Goal: Transaction & Acquisition: Purchase product/service

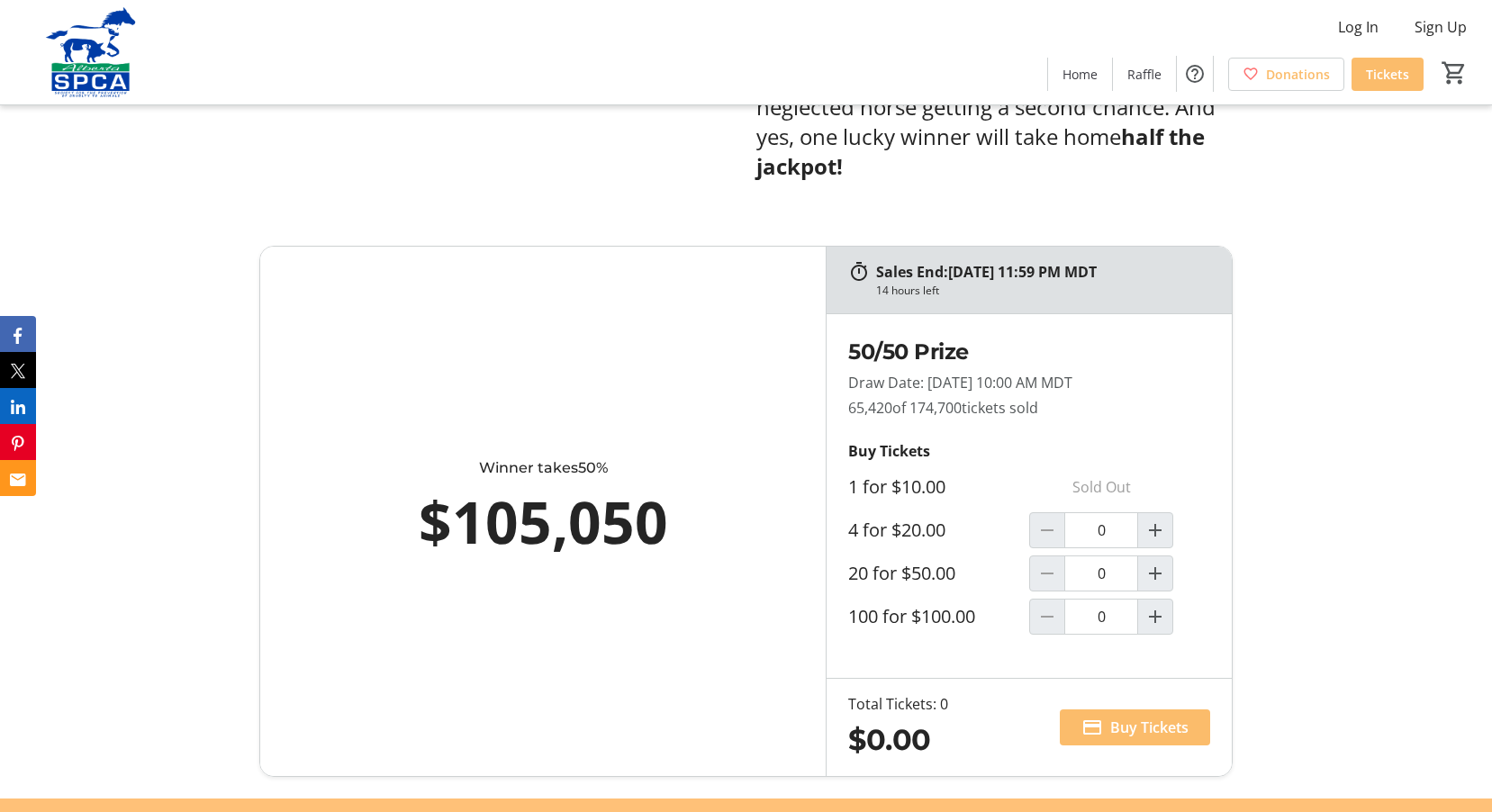
scroll to position [991, 0]
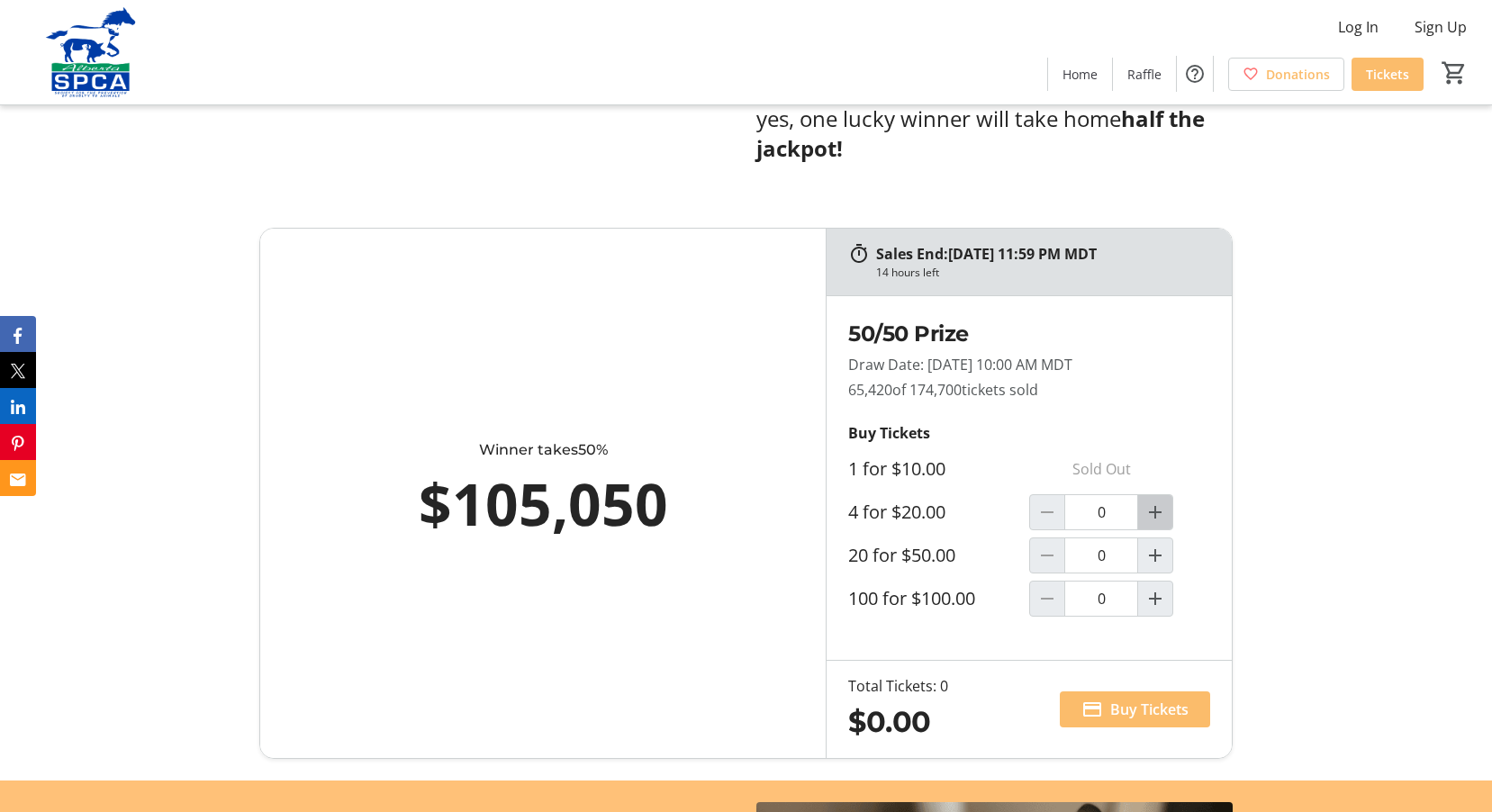
click at [1152, 502] on mat-icon "Increment by one" at bounding box center [1155, 512] width 21 height 21
type input "1"
click at [1147, 698] on span "Buy Tickets" at bounding box center [1149, 709] width 78 height 21
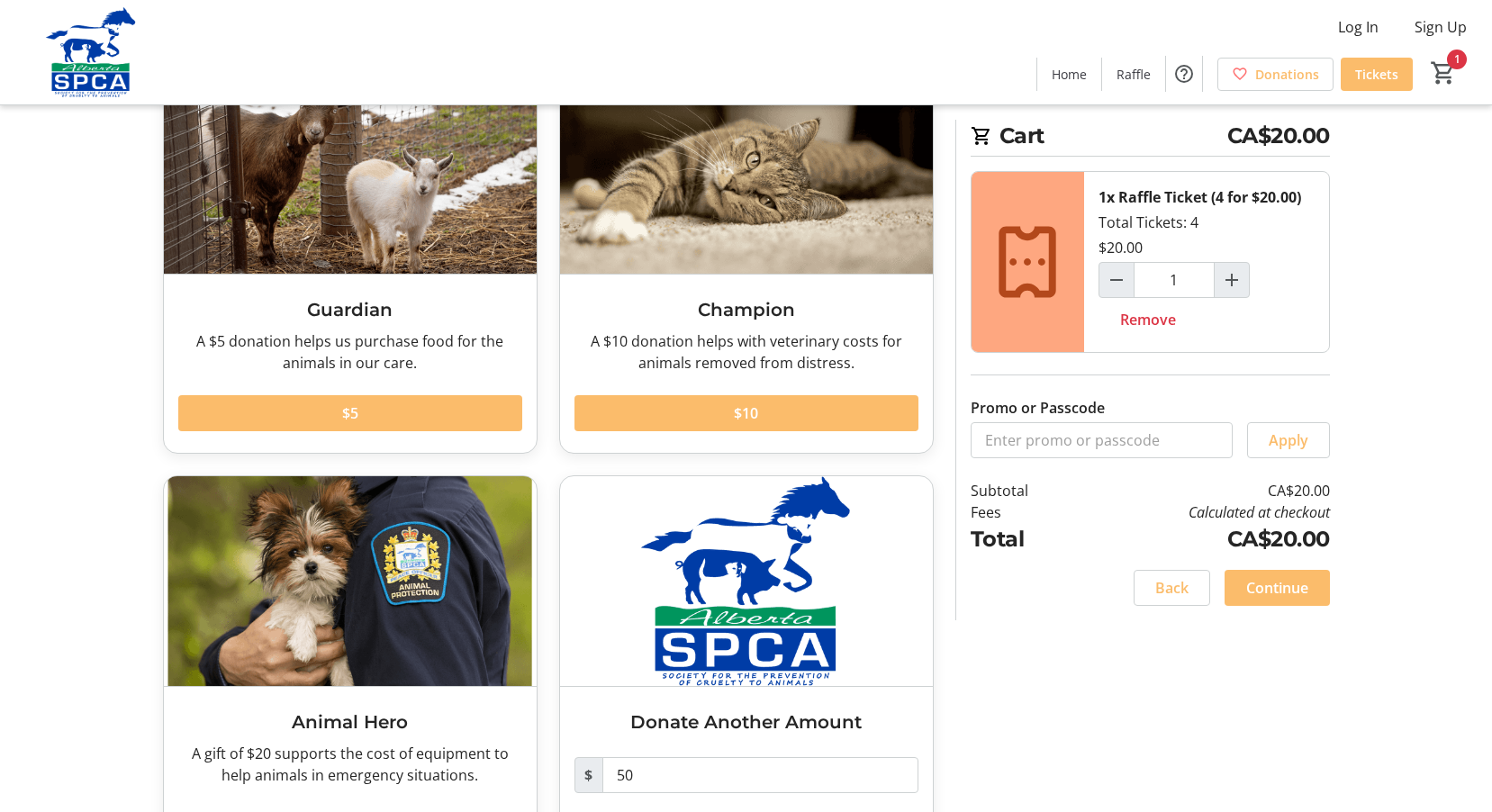
scroll to position [180, 0]
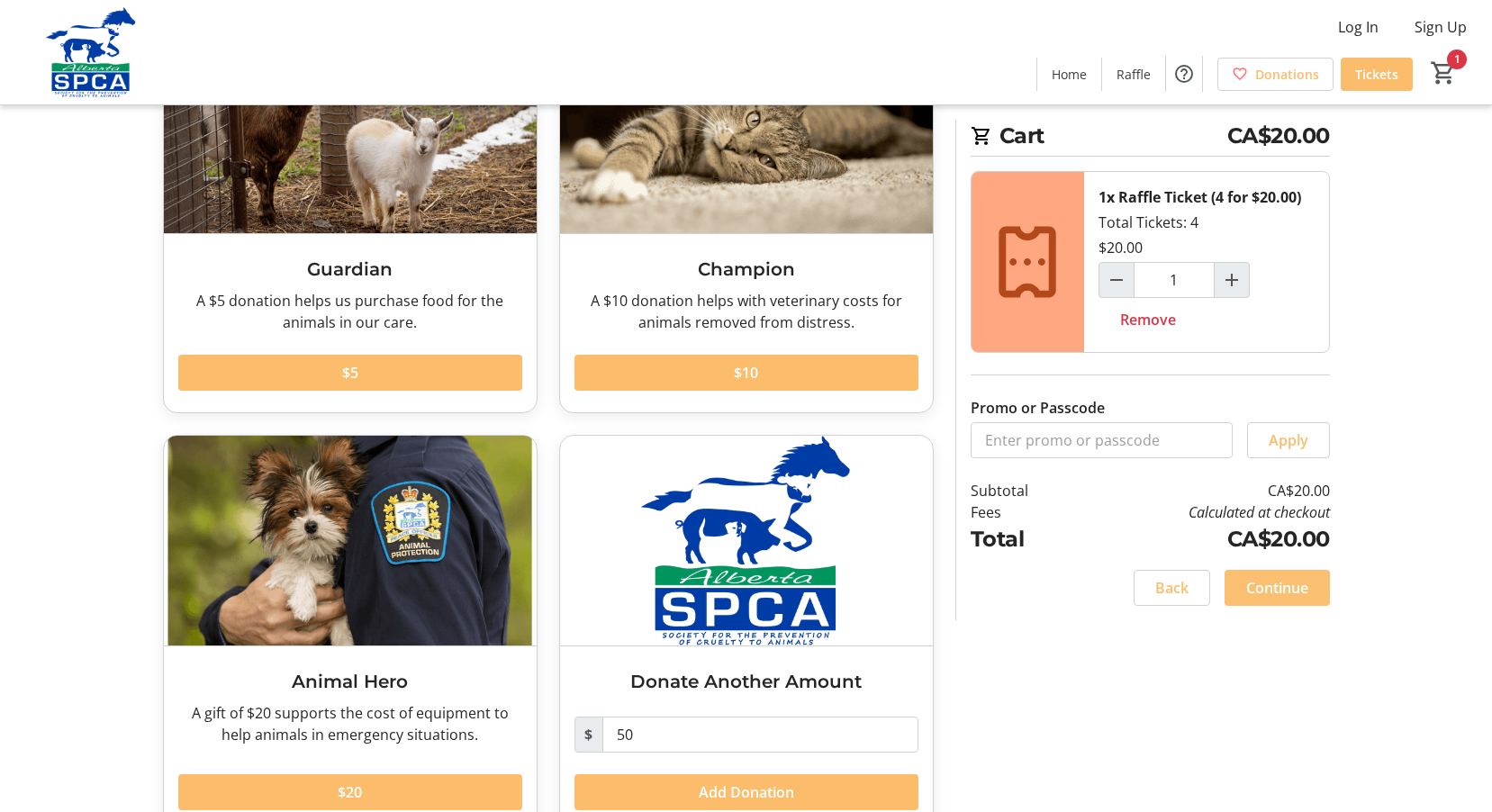
click at [1267, 587] on span "Continue" at bounding box center [1277, 588] width 62 height 21
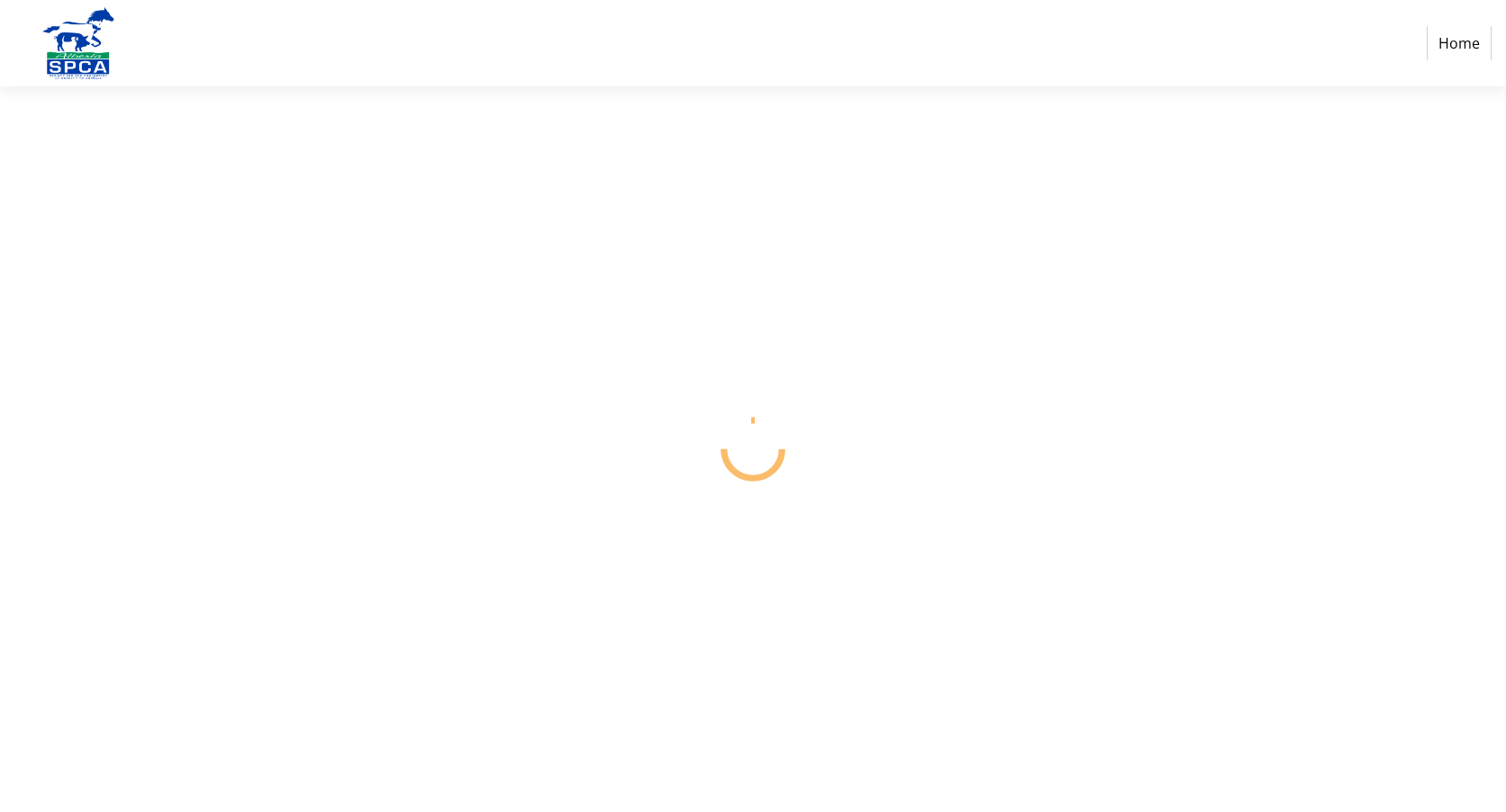
select select "CA"
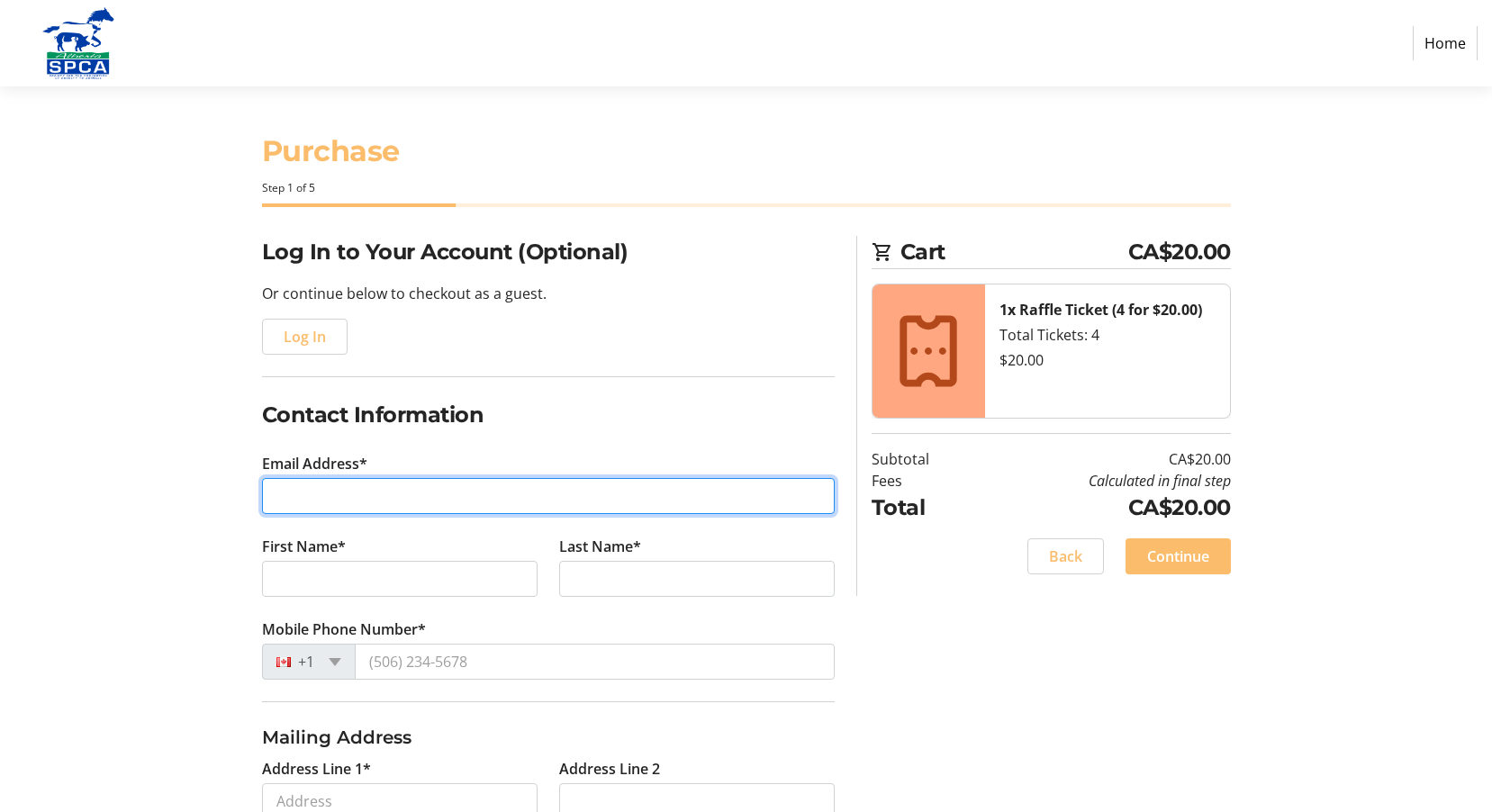
click at [318, 499] on input "Email Address*" at bounding box center [548, 495] width 573 height 36
type input "[PERSON_NAME][EMAIL_ADDRESS][DOMAIN_NAME]"
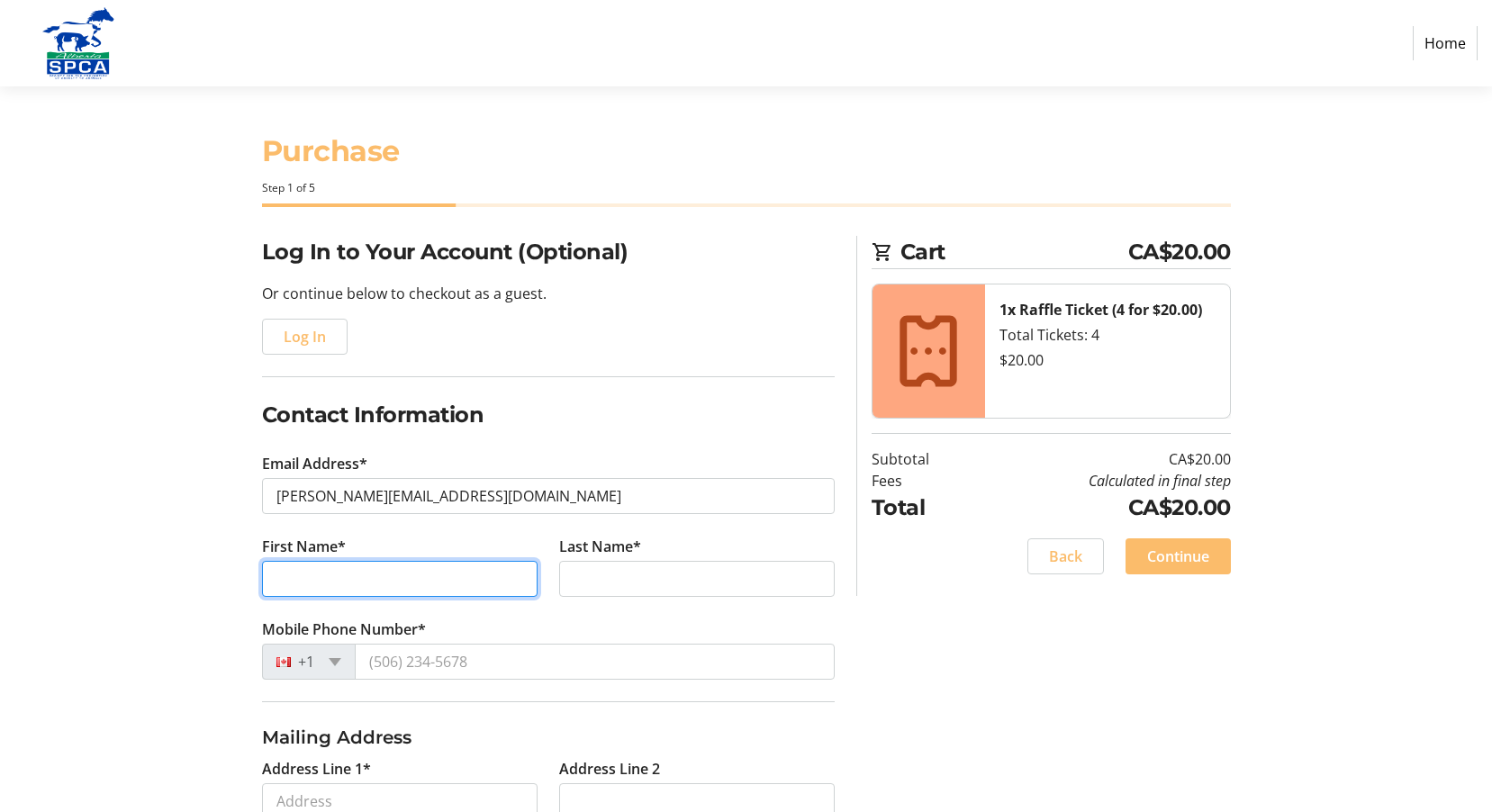
type input "[PERSON_NAME]"
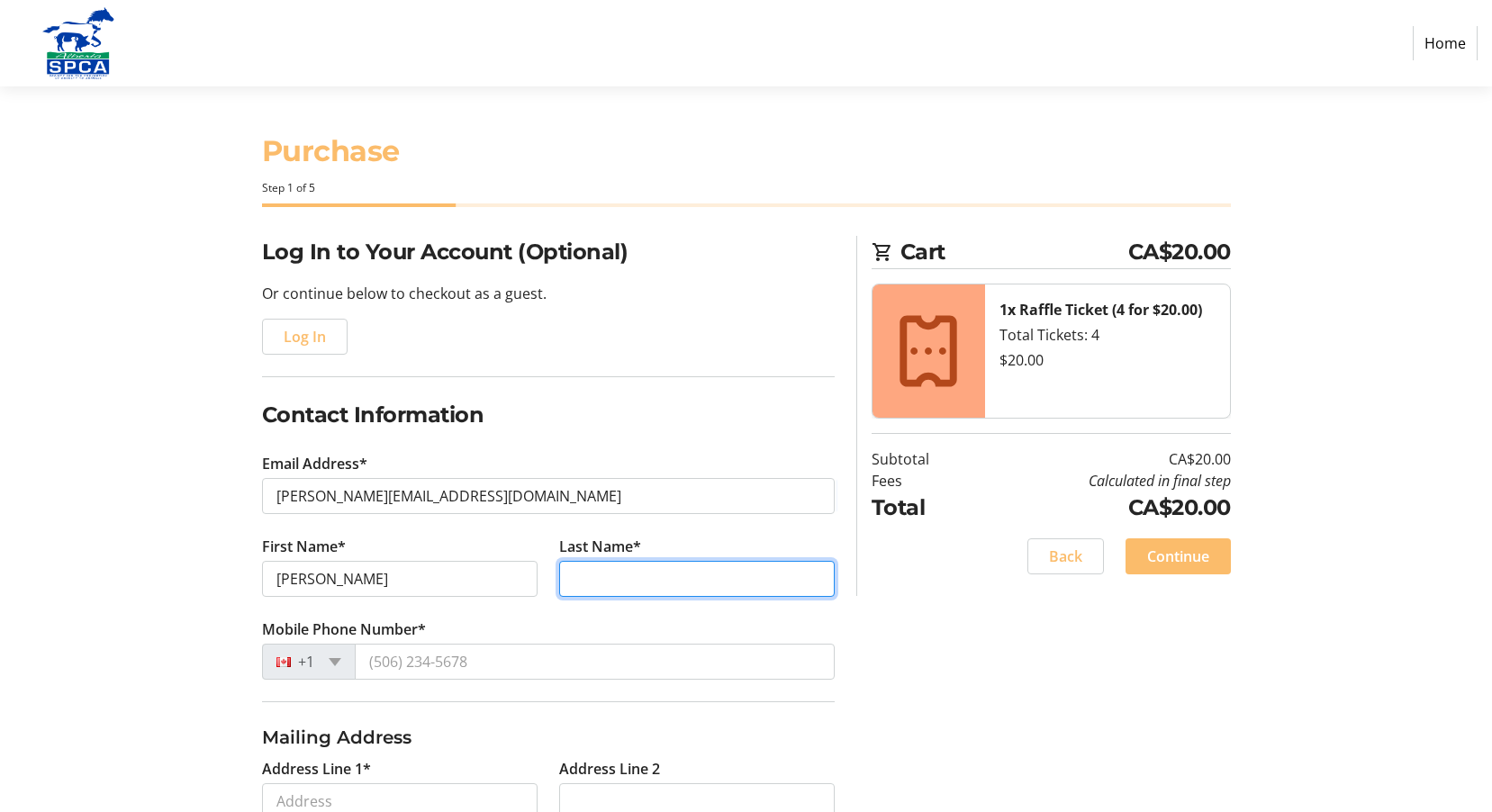
type input "[PERSON_NAME]"
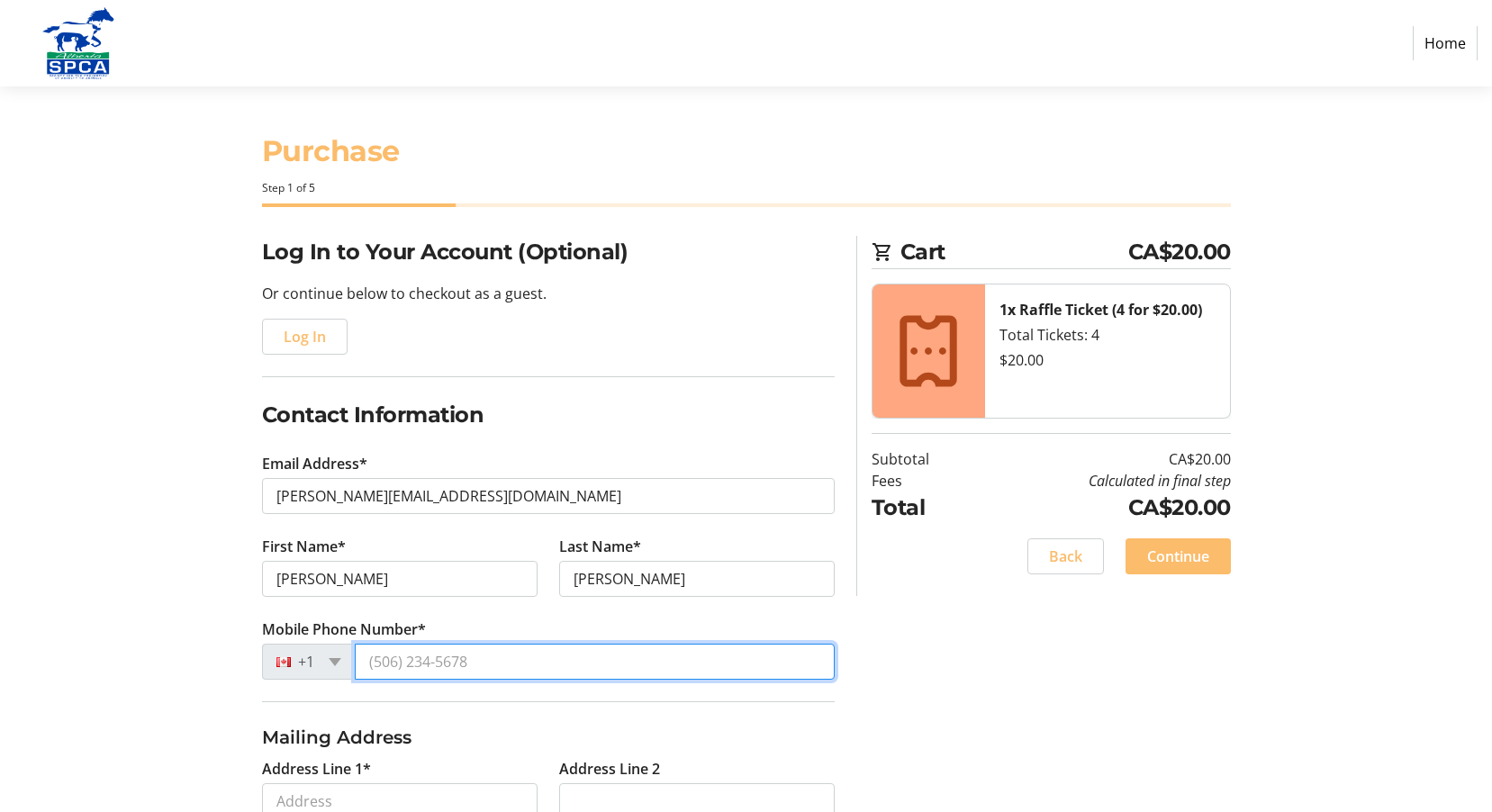
type input "[PHONE_NUMBER]"
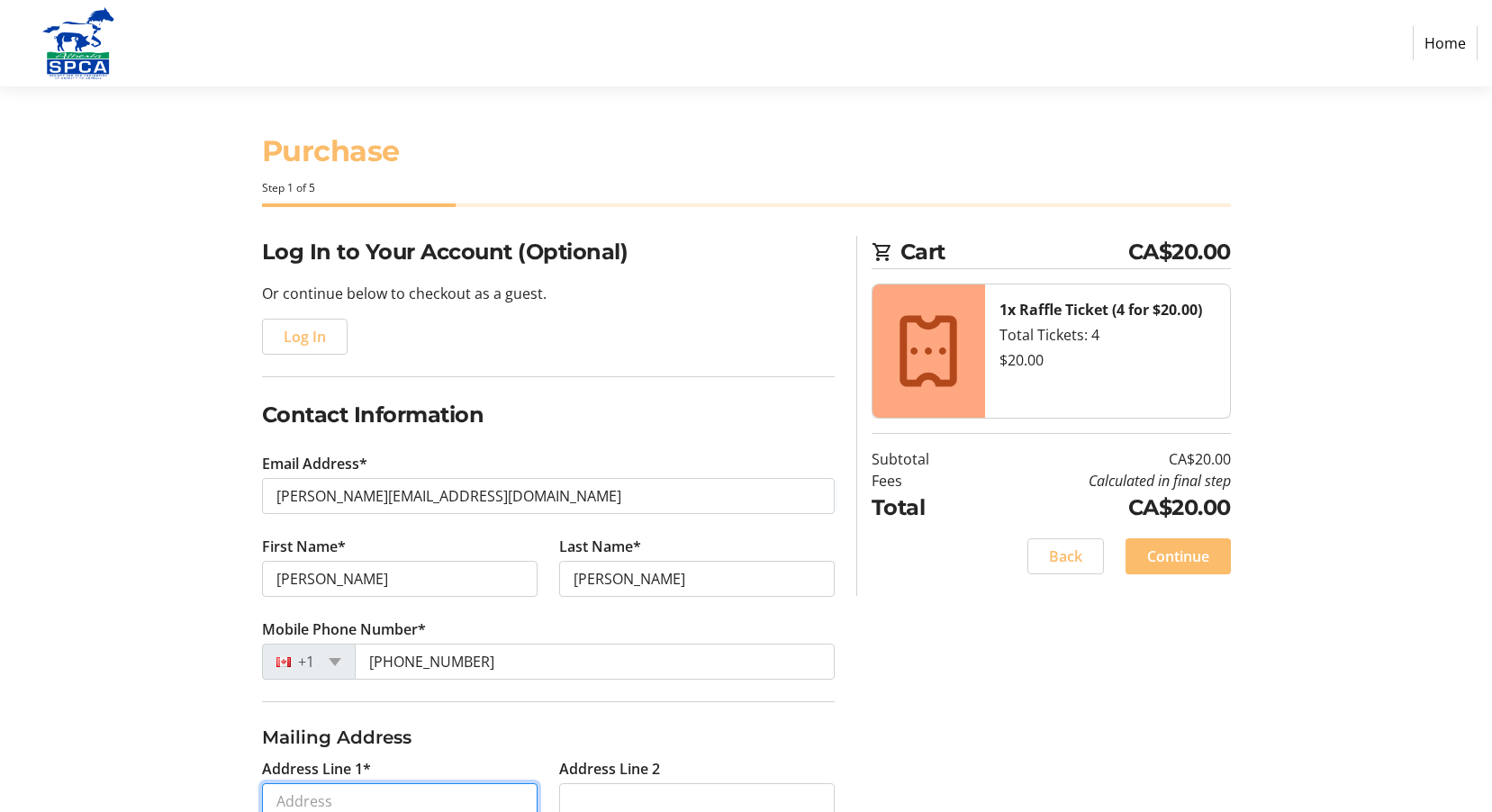
type input "[STREET_ADDRESS][PERSON_NAME]"
type input "St. [PERSON_NAME]"
select select "AB"
type input "T8N 7M1"
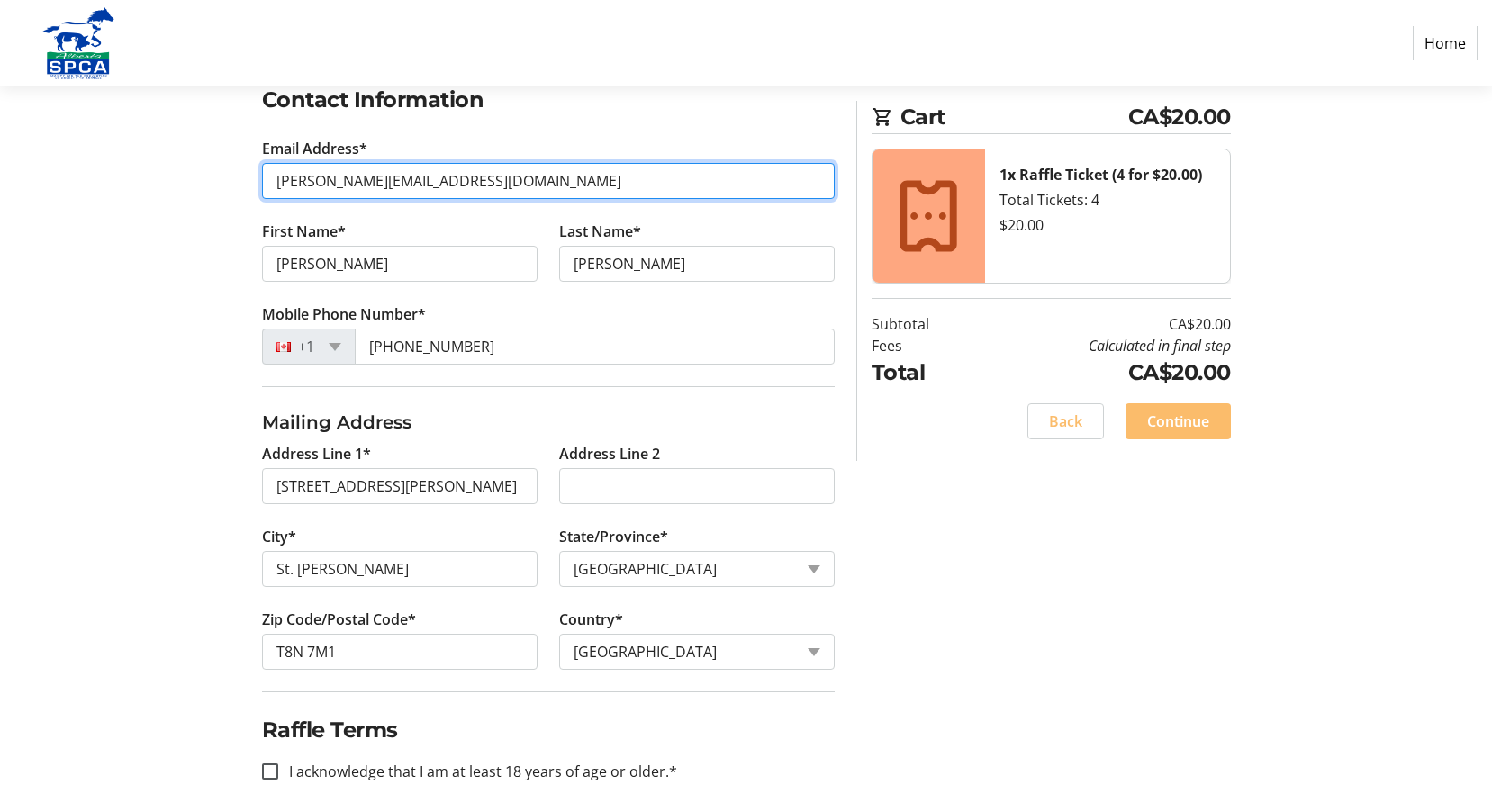
scroll to position [329, 0]
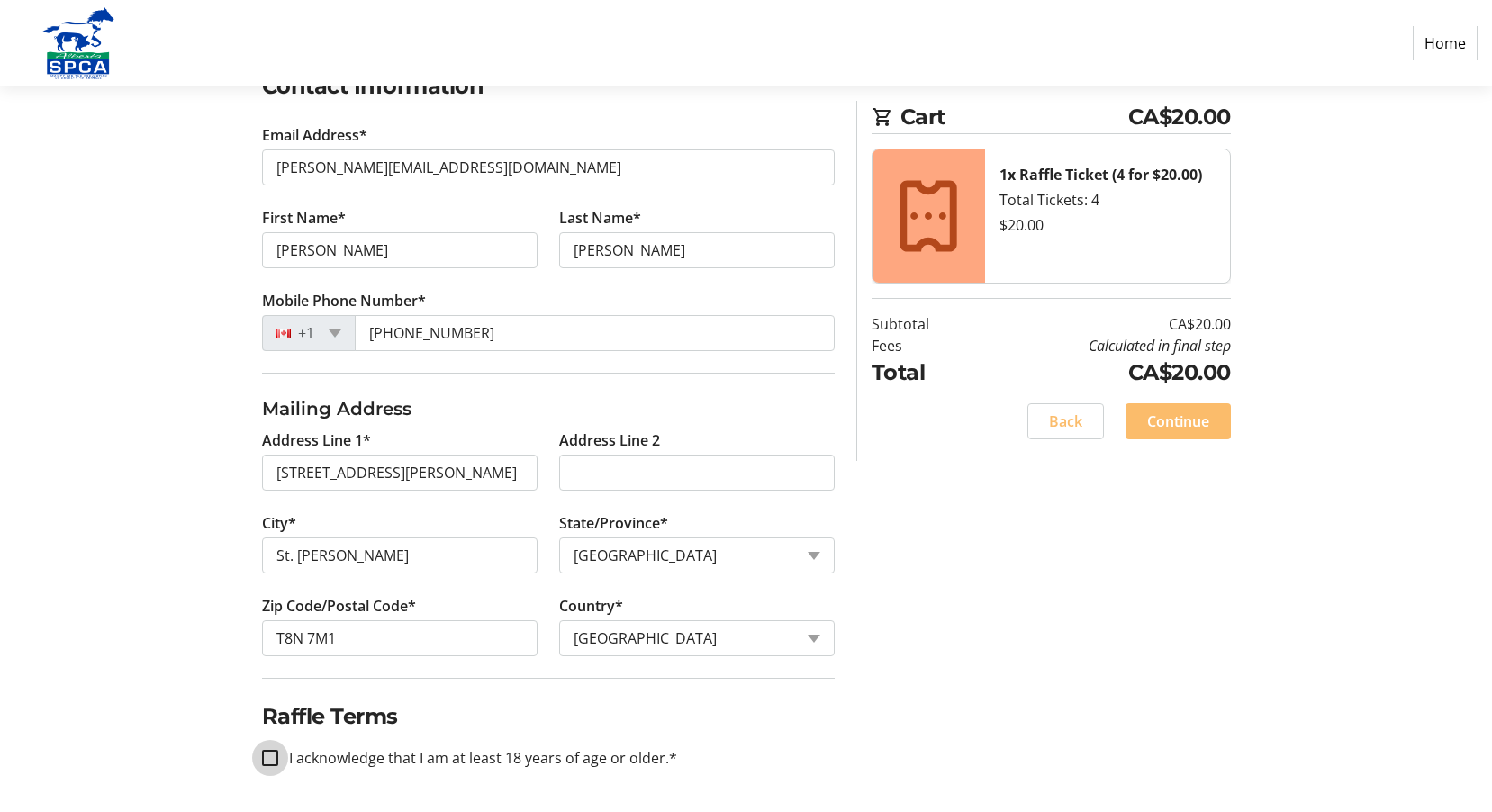
click at [266, 756] on input "I acknowledge that I am at least 18 years of age or older.*" at bounding box center [269, 758] width 16 height 16
checkbox input "true"
click at [1188, 421] on span "Continue" at bounding box center [1178, 421] width 62 height 21
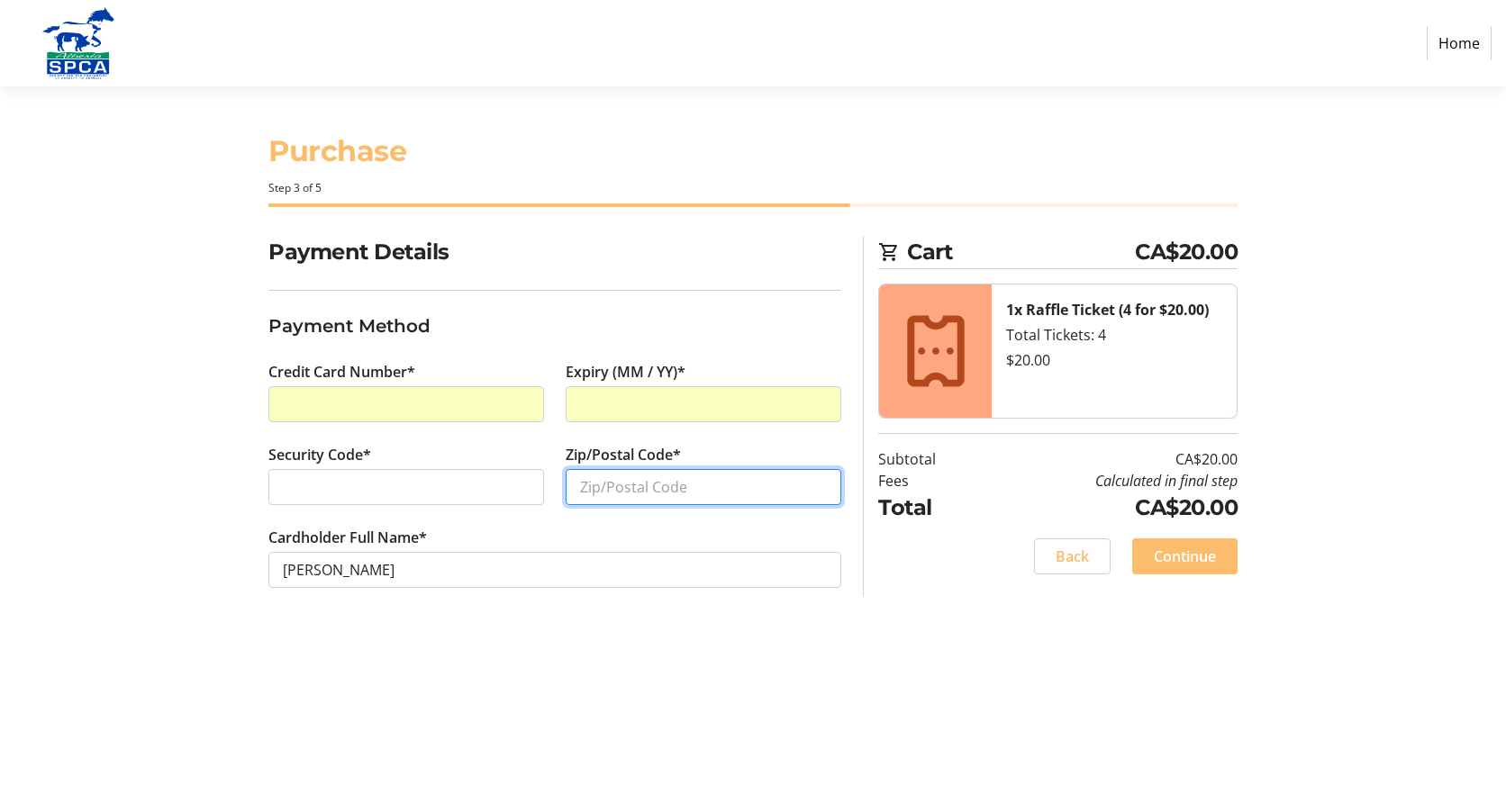
click at [593, 491] on input "Zip/Postal Code*" at bounding box center [703, 487] width 276 height 36
type input "T8N 7M1"
type input "2"
click at [1186, 558] on span "Continue" at bounding box center [1185, 556] width 62 height 21
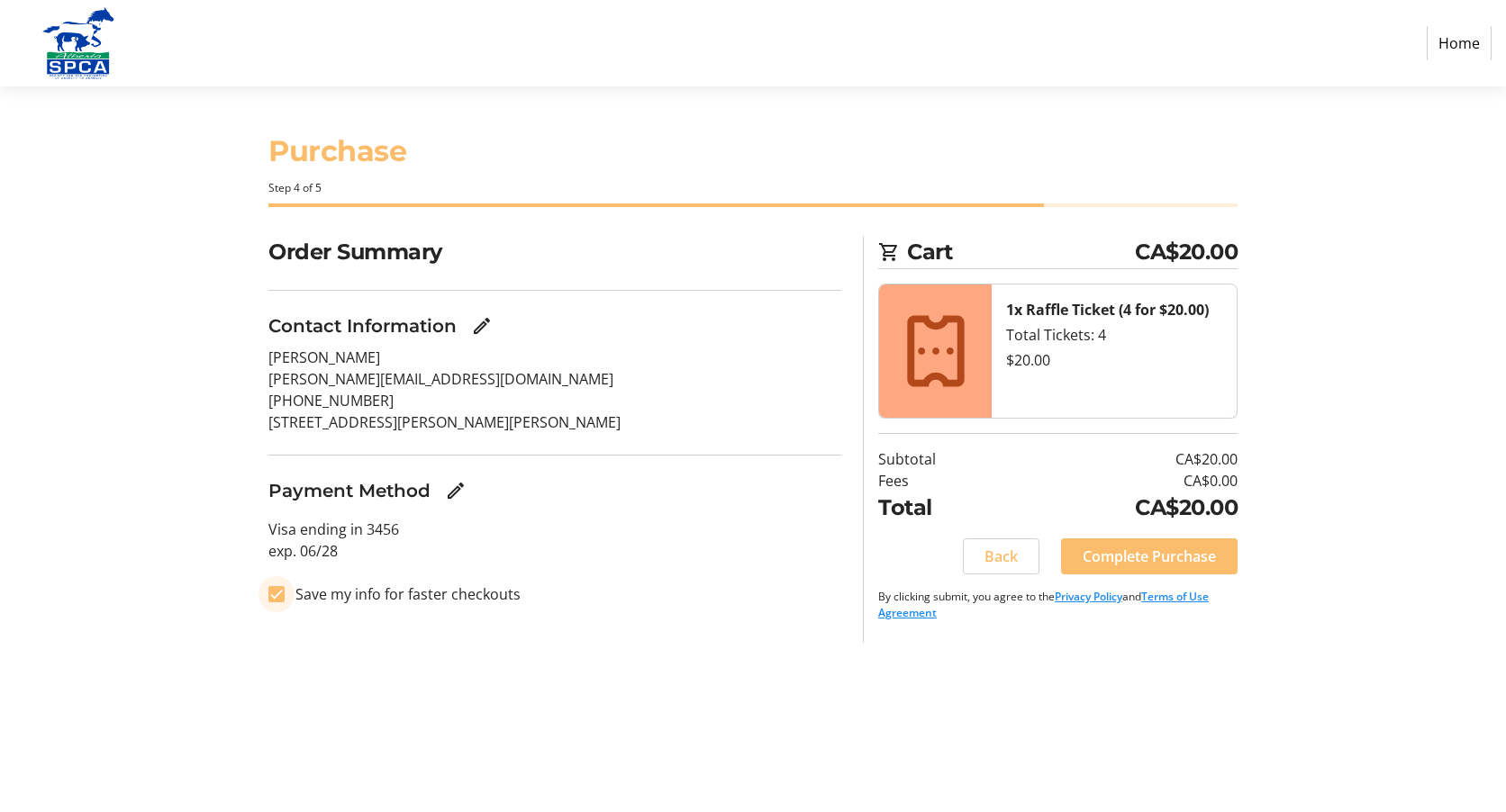
click at [279, 593] on input "Save my info for faster checkouts" at bounding box center [276, 594] width 16 height 16
checkbox input "false"
click at [1160, 555] on span "Complete Purchase" at bounding box center [1148, 556] width 133 height 21
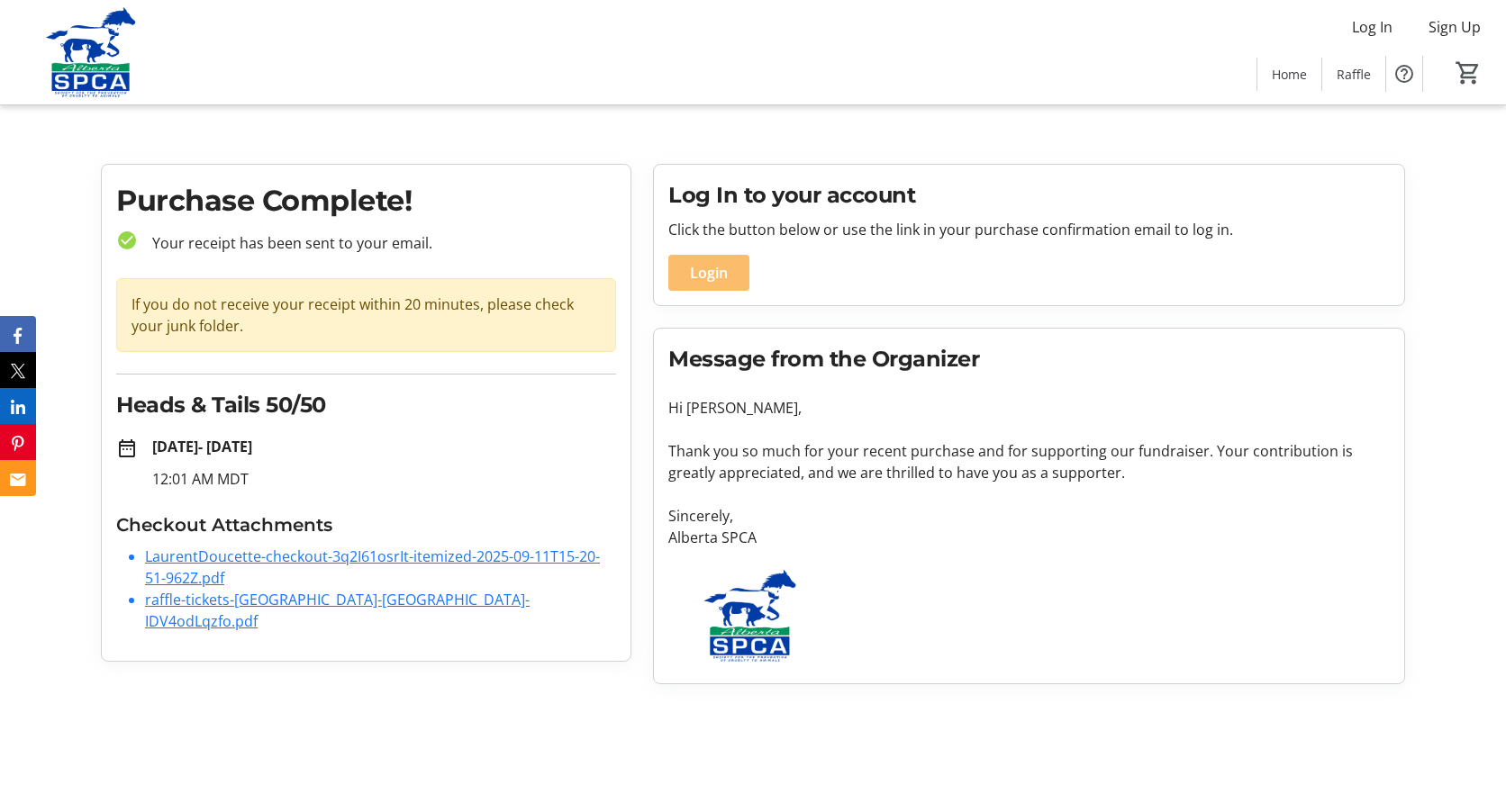
click at [348, 556] on link "LaurentDoucette-checkout-3q2I61osrIt-itemized-2025-09-11T15-20-51-962Z.pdf" at bounding box center [373, 567] width 455 height 41
click at [278, 599] on link "raffle-tickets-[GEOGRAPHIC_DATA]-[GEOGRAPHIC_DATA]-IDV4odLqzfo.pdf" at bounding box center [337, 610] width 385 height 41
